Goal: Transaction & Acquisition: Subscribe to service/newsletter

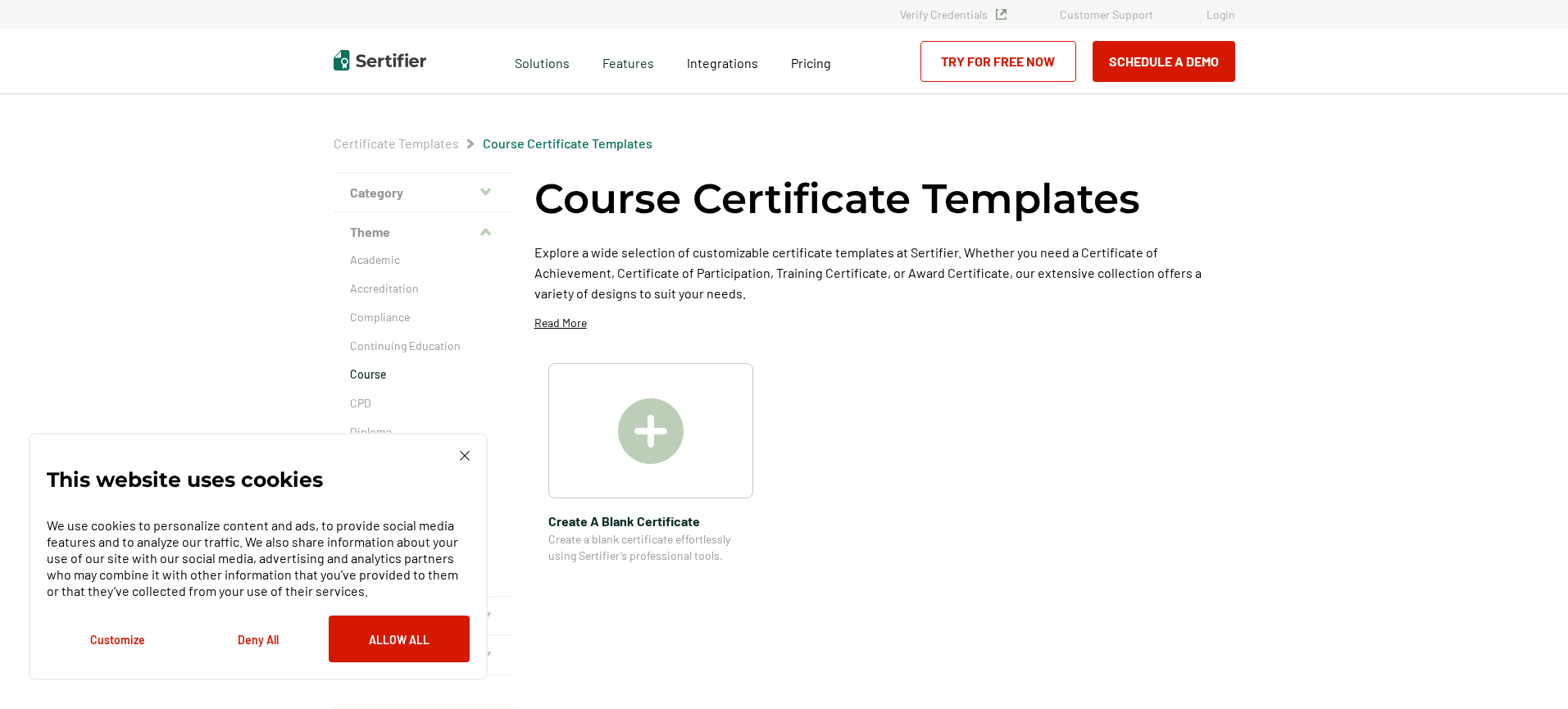
click at [460, 457] on img at bounding box center [465, 456] width 10 height 10
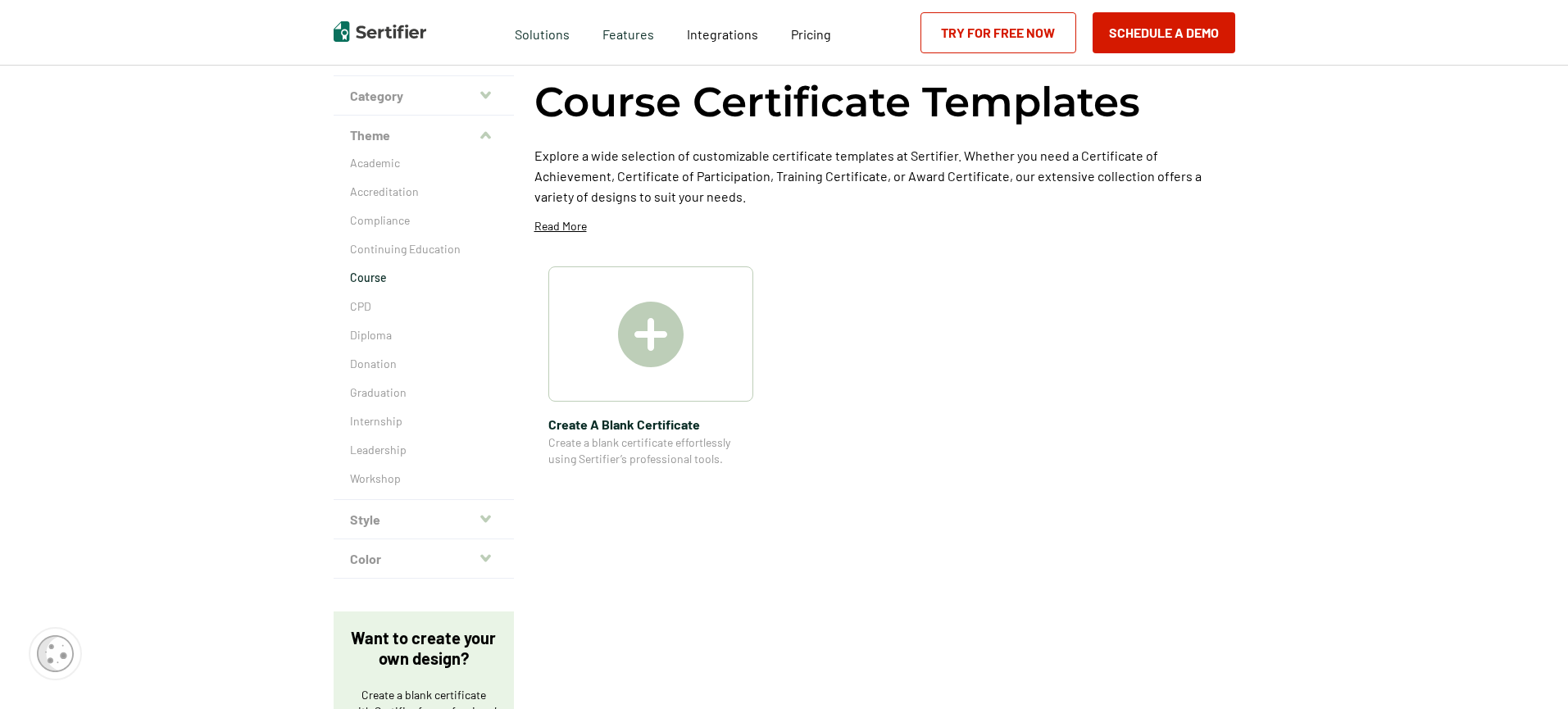
scroll to position [100, 0]
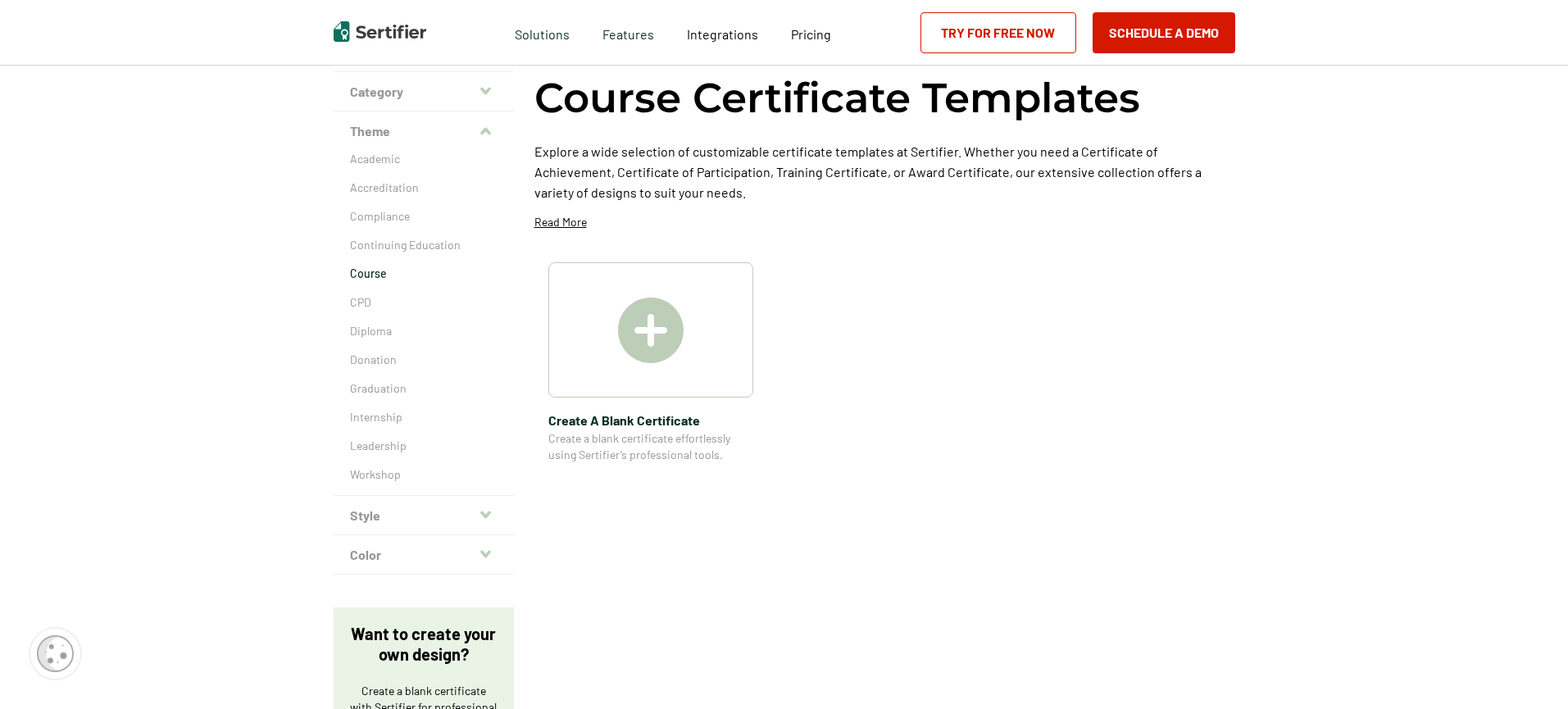
click at [661, 358] on img at bounding box center [650, 331] width 66 height 66
